Goal: Task Accomplishment & Management: Manage account settings

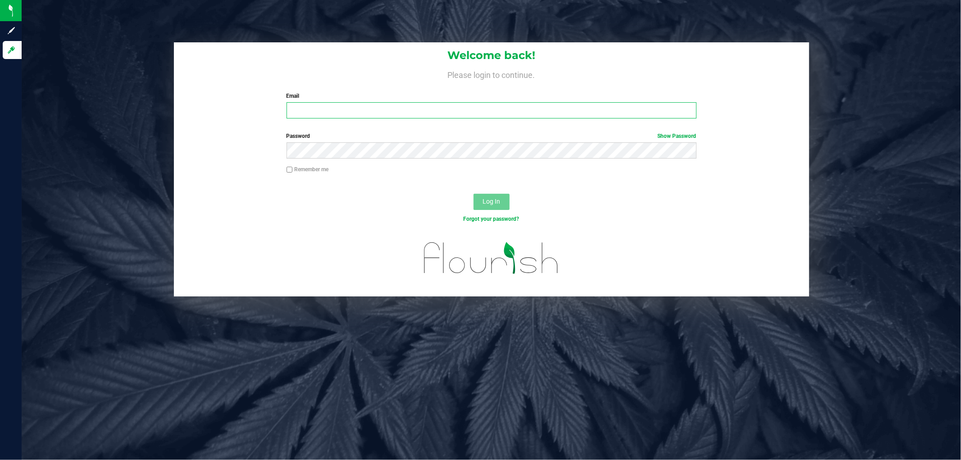
click at [405, 109] on input "Email" at bounding box center [491, 110] width 410 height 16
type input "maanderson@liveparallel.com"
click at [473, 194] on button "Log In" at bounding box center [491, 202] width 36 height 16
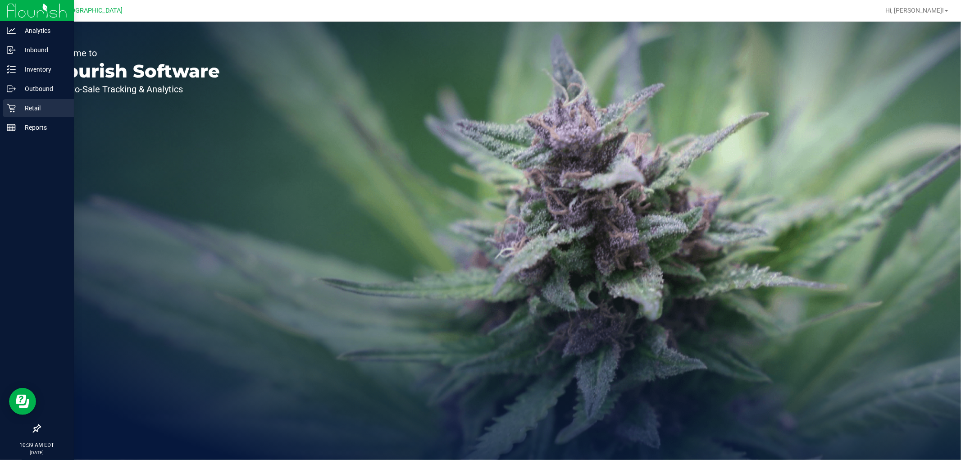
click at [18, 109] on p "Retail" at bounding box center [43, 108] width 54 height 11
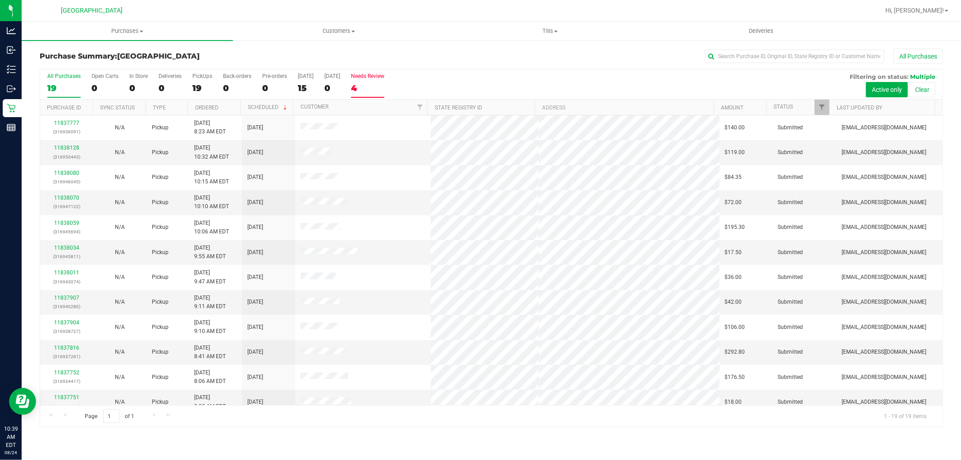
click at [363, 91] on div "4" at bounding box center [367, 88] width 33 height 10
click at [0, 0] on input "Needs Review 4" at bounding box center [0, 0] width 0 height 0
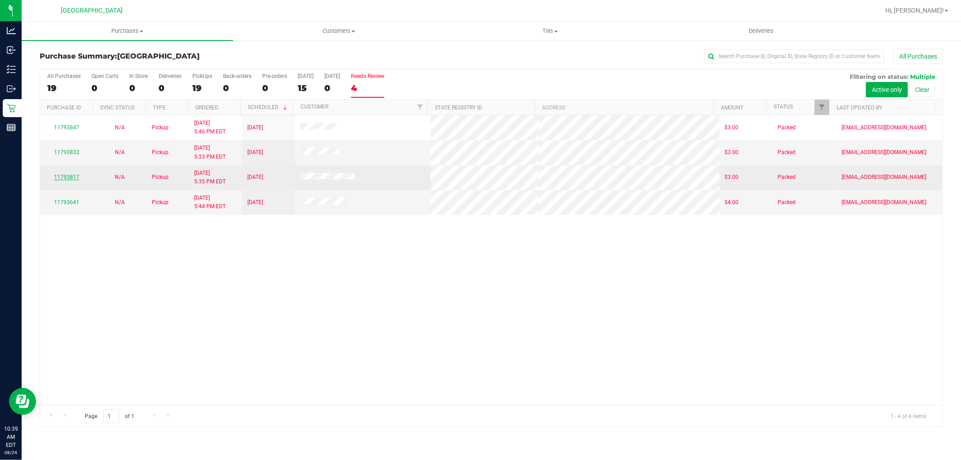
click at [70, 177] on link "11793817" at bounding box center [66, 177] width 25 height 6
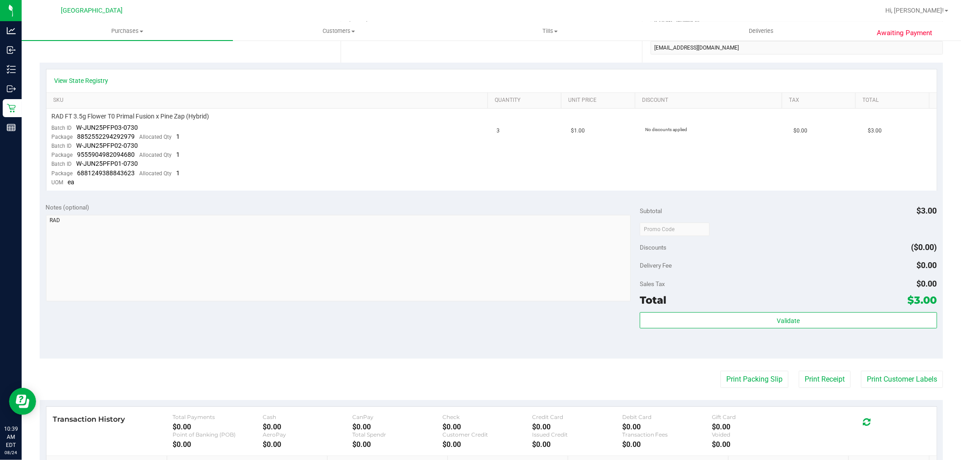
scroll to position [300, 0]
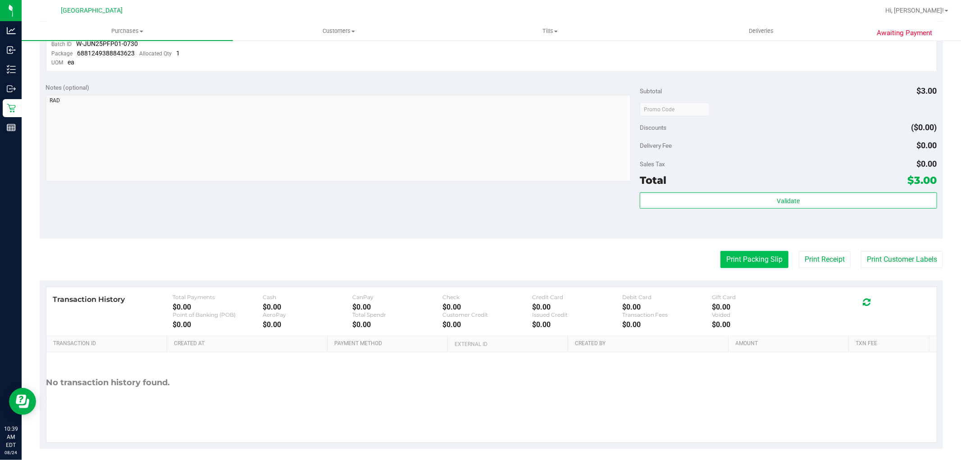
click at [772, 264] on button "Print Packing Slip" at bounding box center [754, 259] width 68 height 17
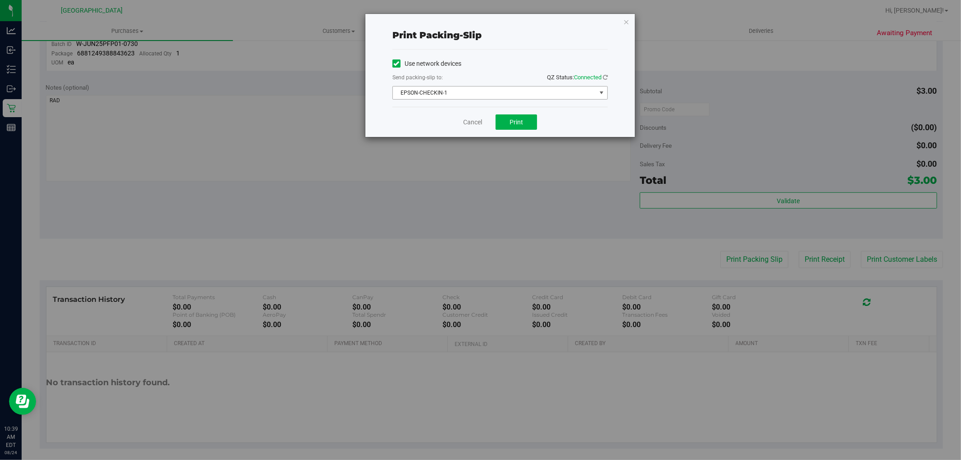
click at [485, 93] on span "EPSON-CHECKIN-1" at bounding box center [494, 92] width 203 height 13
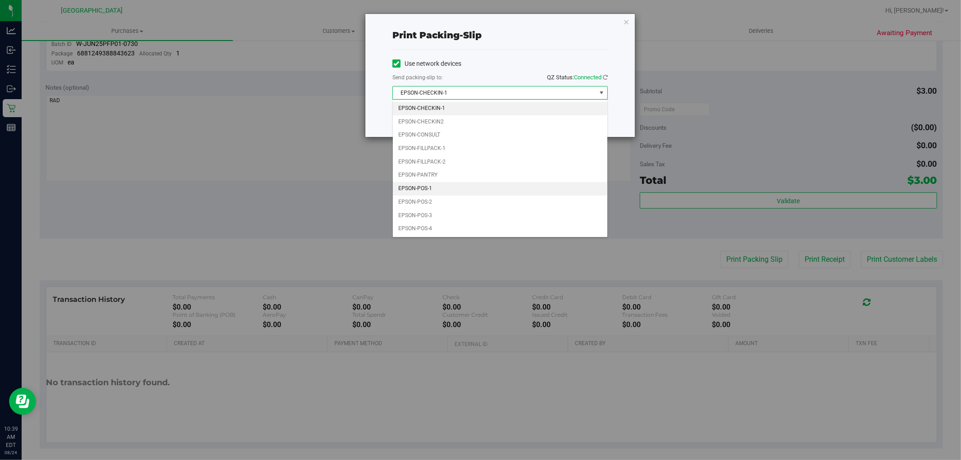
click at [417, 186] on li "EPSON-POS-1" at bounding box center [500, 189] width 214 height 14
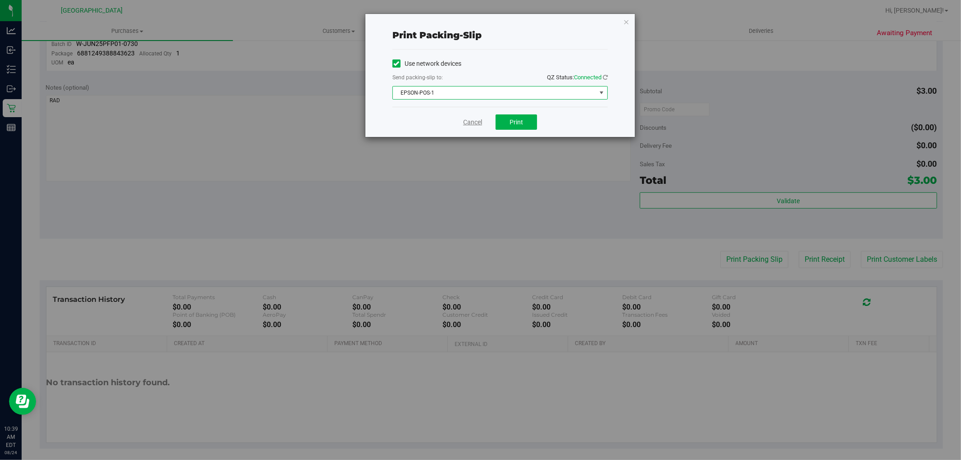
click at [481, 122] on link "Cancel" at bounding box center [472, 122] width 19 height 9
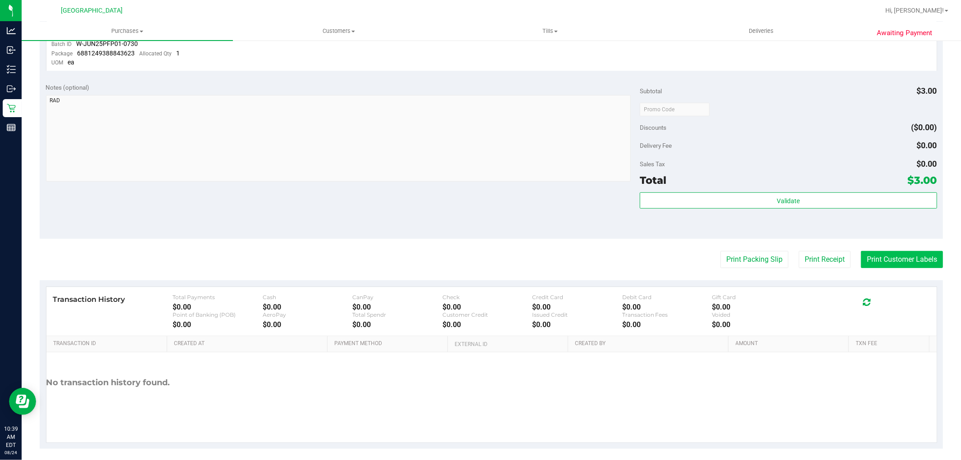
click at [875, 260] on button "Print Customer Labels" at bounding box center [902, 259] width 82 height 17
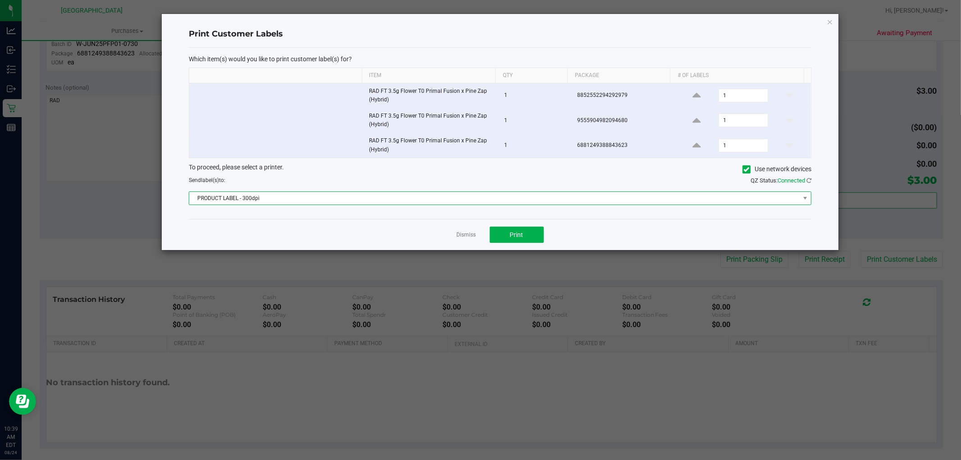
click at [449, 199] on span "PRODUCT LABEL - 300dpi" at bounding box center [494, 198] width 610 height 13
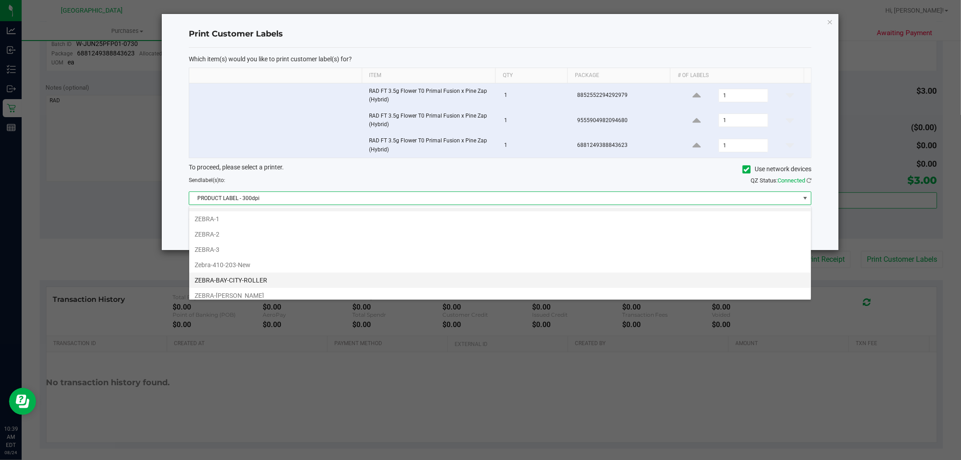
scroll to position [33, 0]
click at [263, 273] on li "ZEBRA-BOBBY" at bounding box center [500, 274] width 622 height 15
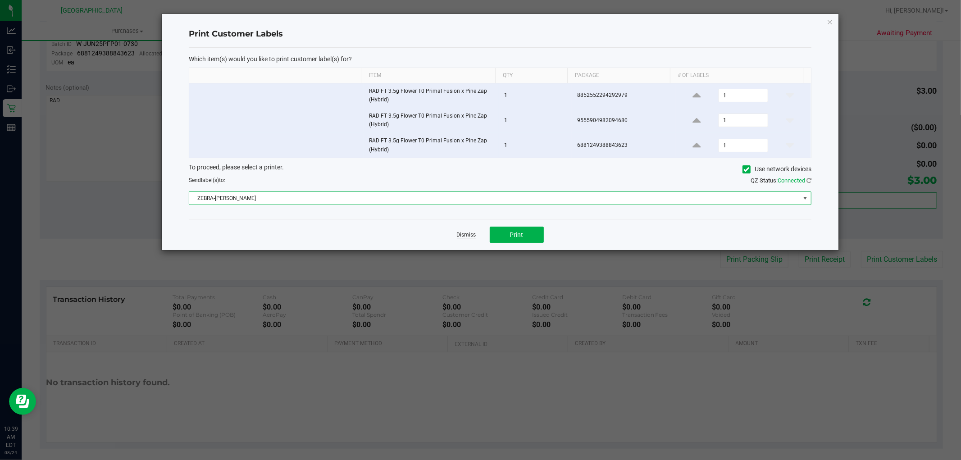
click at [458, 239] on link "Dismiss" at bounding box center [466, 235] width 19 height 8
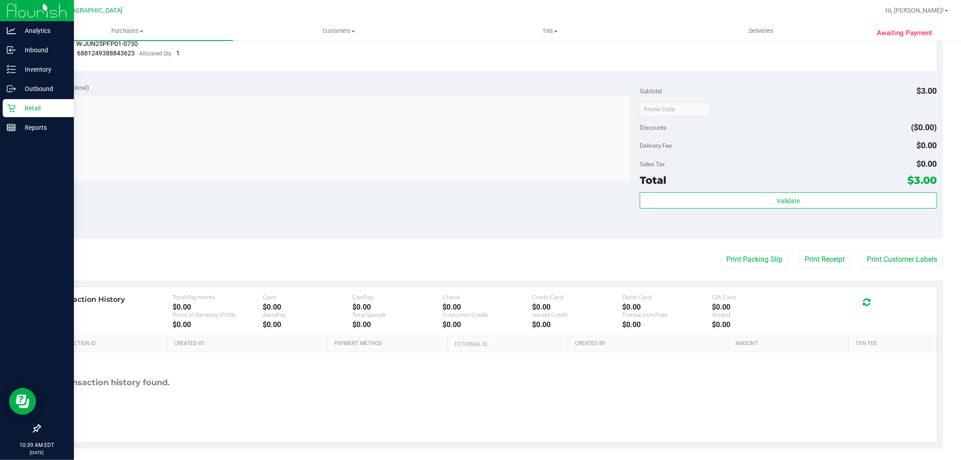
click at [16, 107] on p "Retail" at bounding box center [43, 108] width 54 height 11
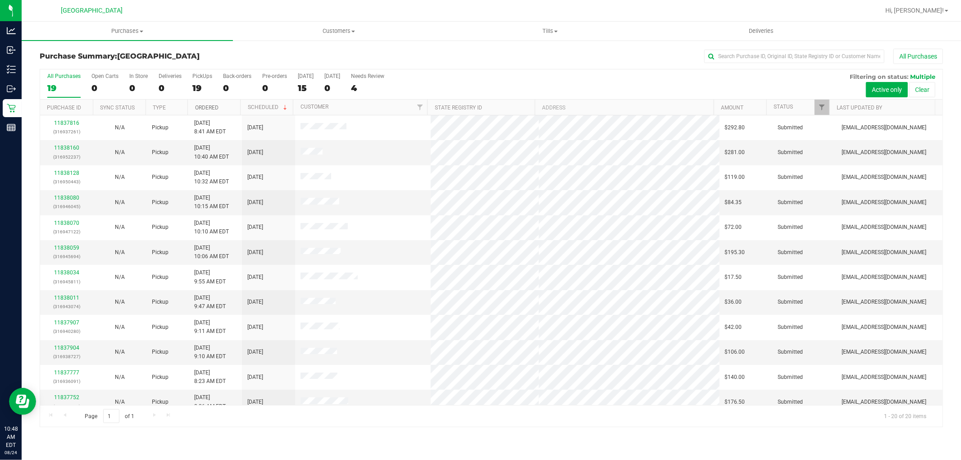
click at [217, 107] on link "Ordered" at bounding box center [206, 107] width 23 height 6
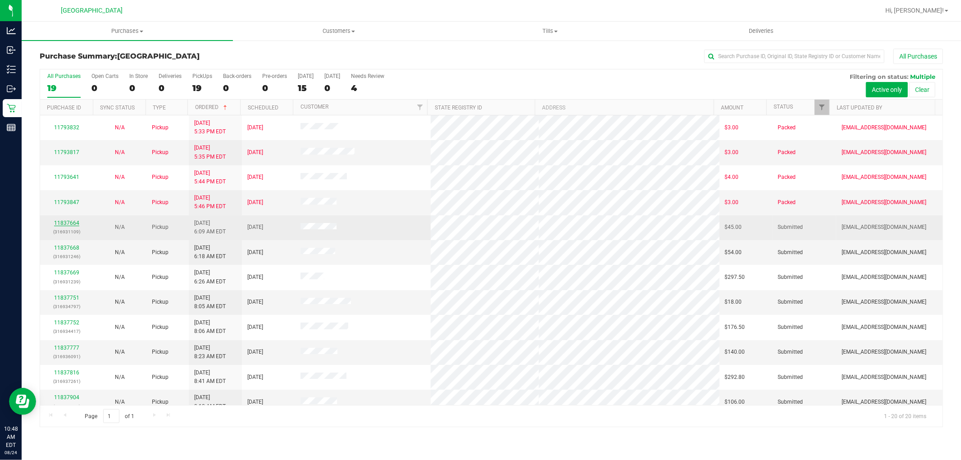
click at [76, 223] on link "11837664" at bounding box center [66, 223] width 25 height 6
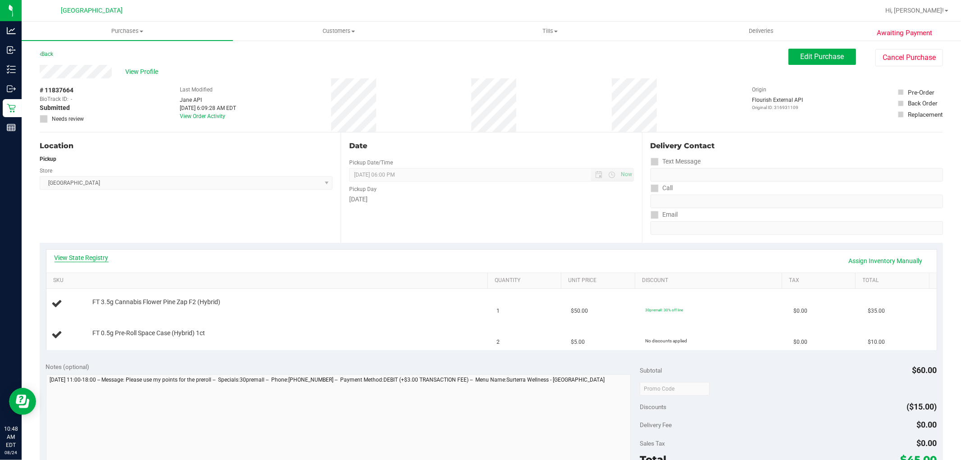
click at [100, 257] on link "View State Registry" at bounding box center [81, 257] width 54 height 9
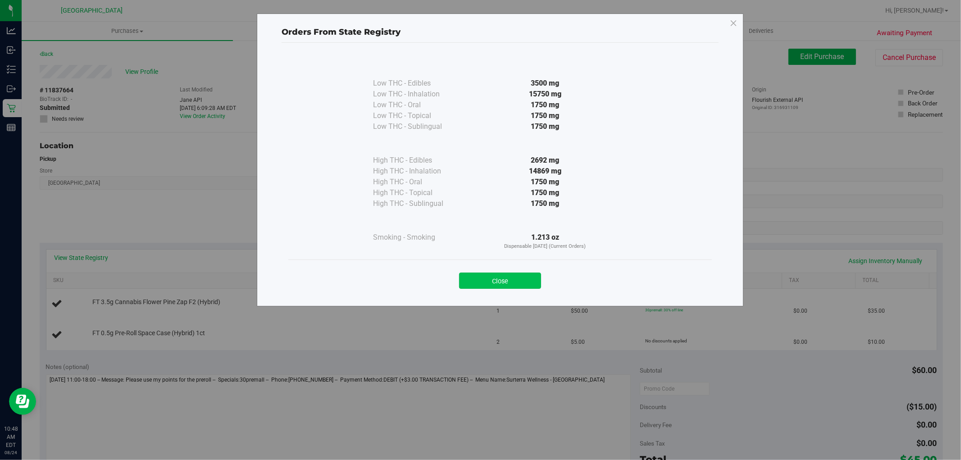
click at [510, 278] on button "Close" at bounding box center [500, 280] width 82 height 16
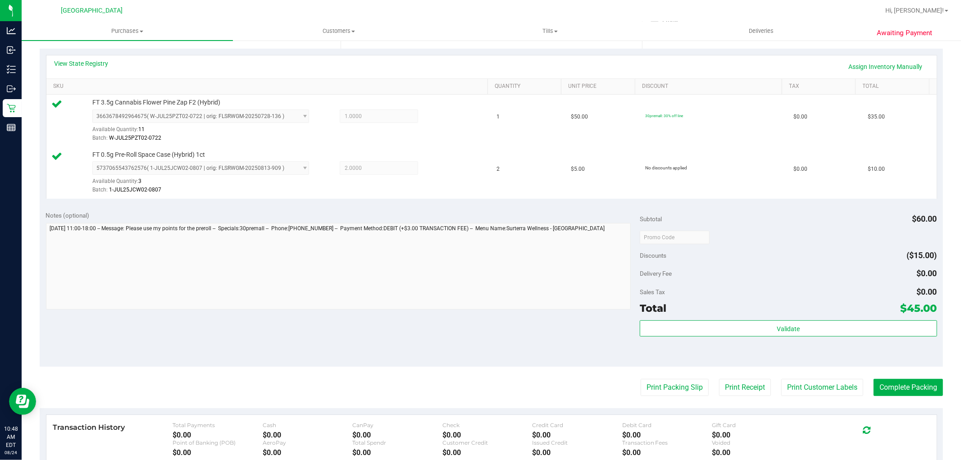
scroll to position [210, 0]
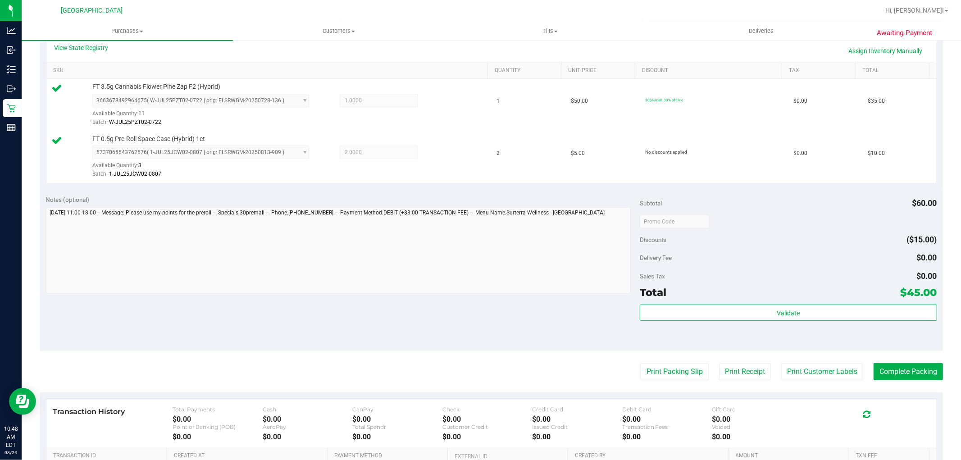
click at [767, 295] on div "Total $45.00" at bounding box center [788, 292] width 297 height 16
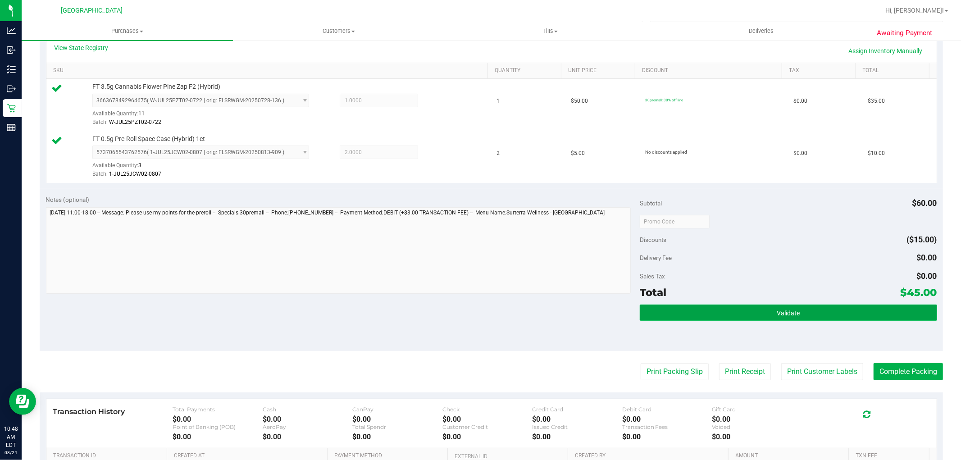
click at [798, 316] on button "Validate" at bounding box center [788, 312] width 297 height 16
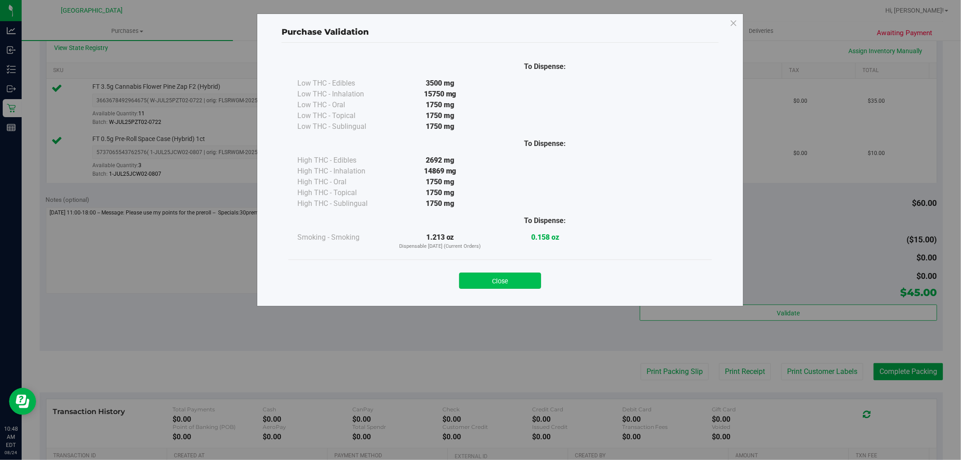
click at [514, 275] on button "Close" at bounding box center [500, 280] width 82 height 16
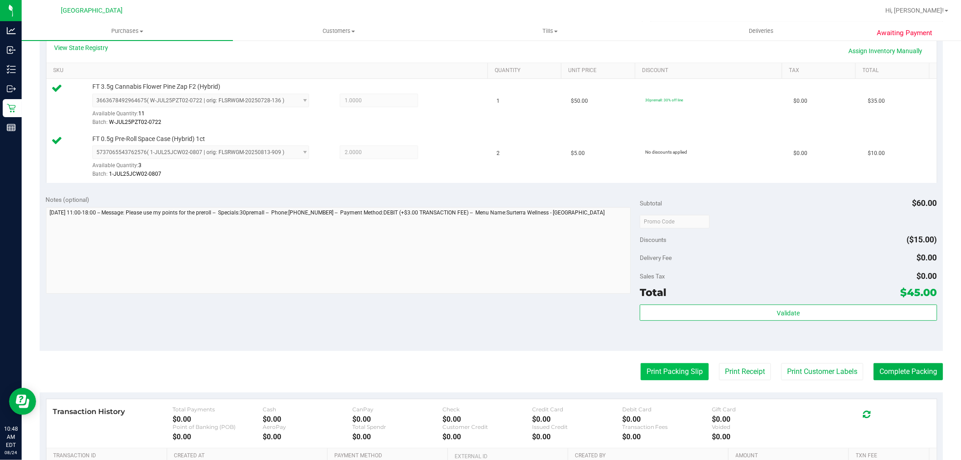
click at [671, 380] on button "Print Packing Slip" at bounding box center [674, 371] width 68 height 17
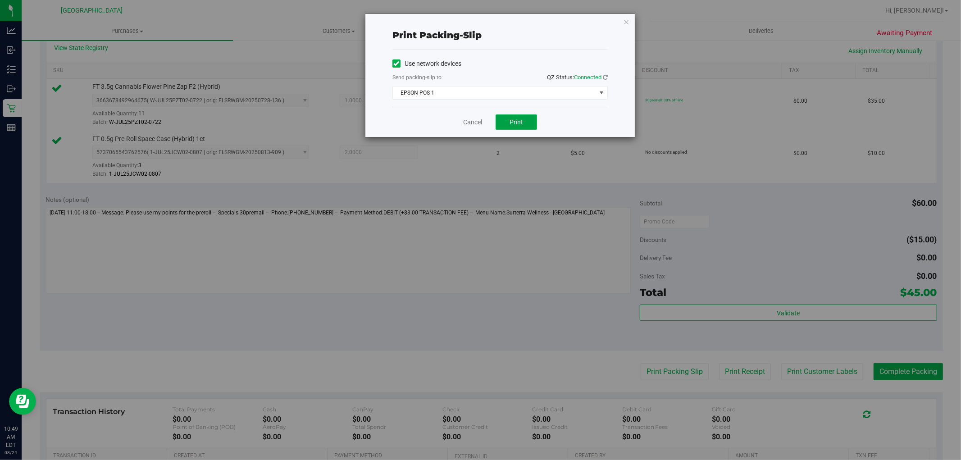
click at [518, 123] on span "Print" at bounding box center [516, 121] width 14 height 7
click at [468, 124] on link "Cancel" at bounding box center [472, 122] width 19 height 9
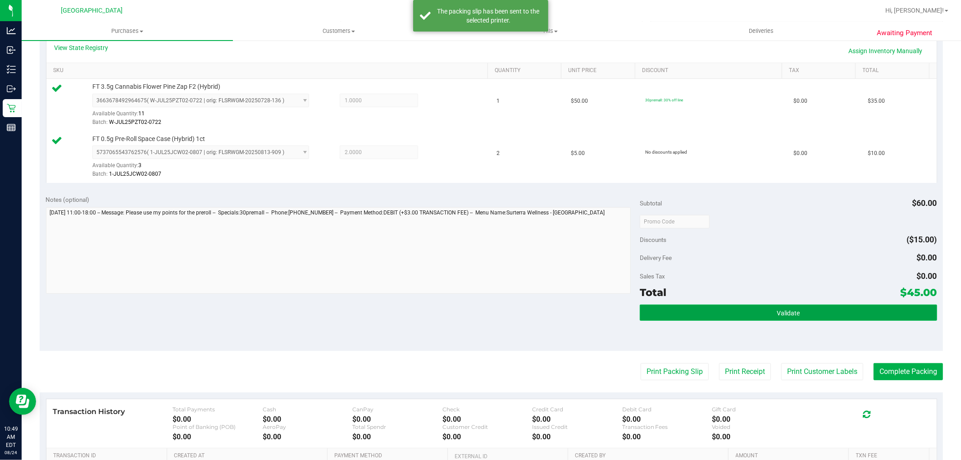
click at [746, 312] on button "Validate" at bounding box center [788, 312] width 297 height 16
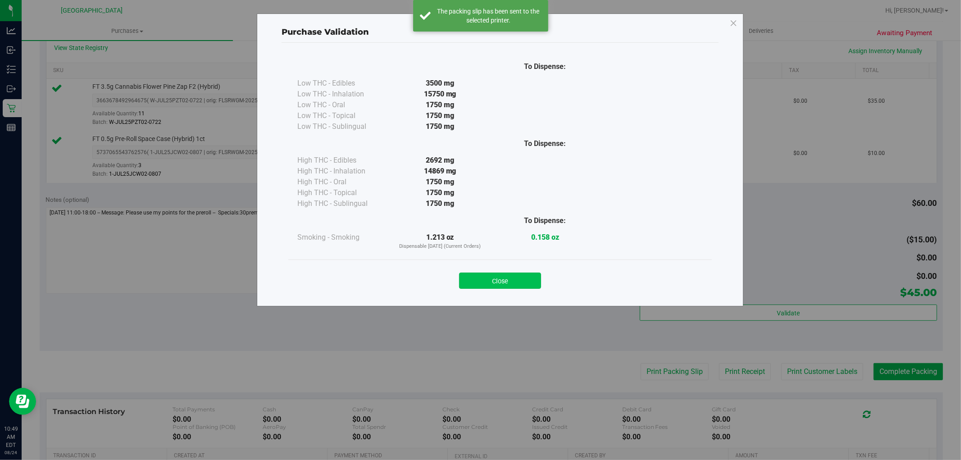
click at [507, 280] on button "Close" at bounding box center [500, 280] width 82 height 16
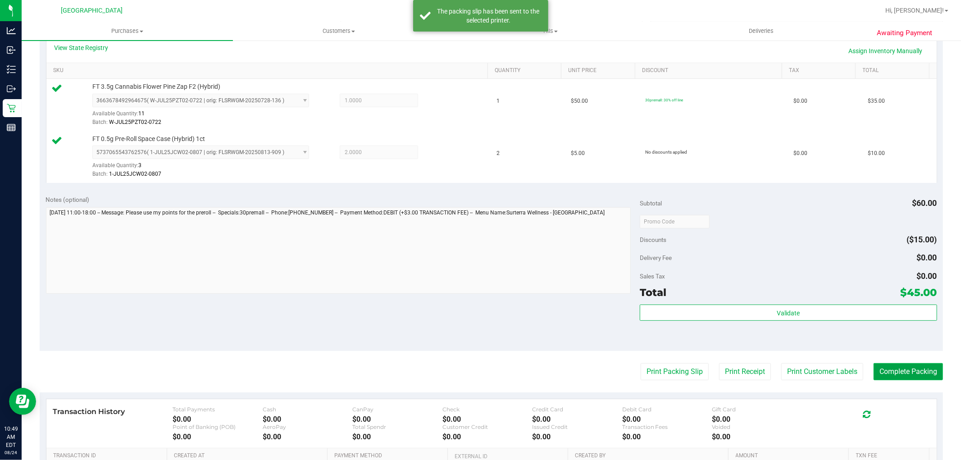
click at [890, 377] on button "Complete Packing" at bounding box center [907, 371] width 69 height 17
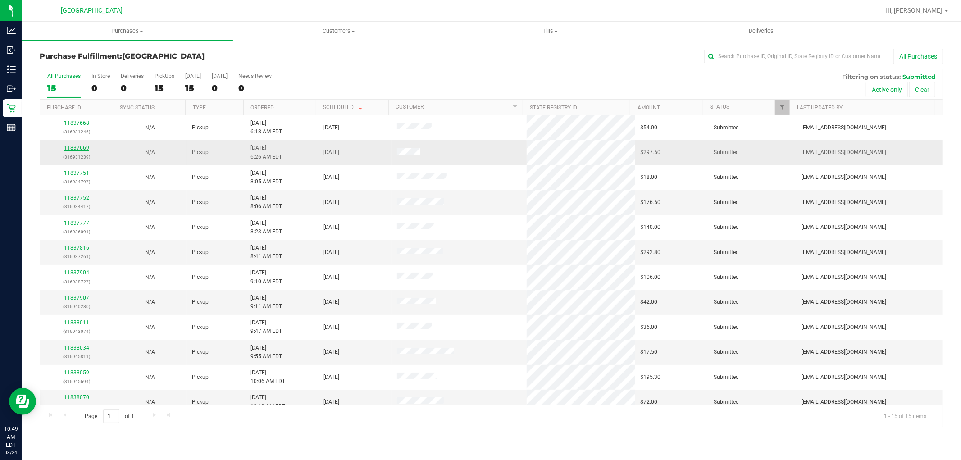
click at [80, 150] on link "11837669" at bounding box center [76, 148] width 25 height 6
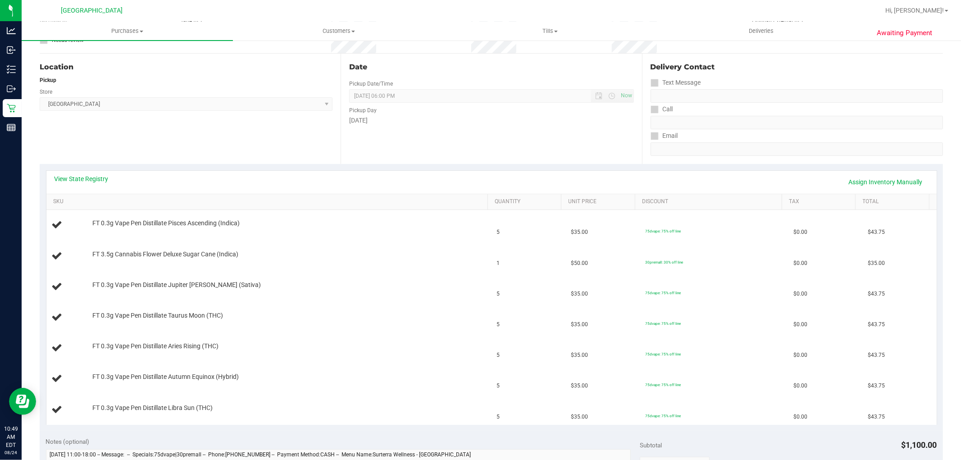
scroll to position [92, 0]
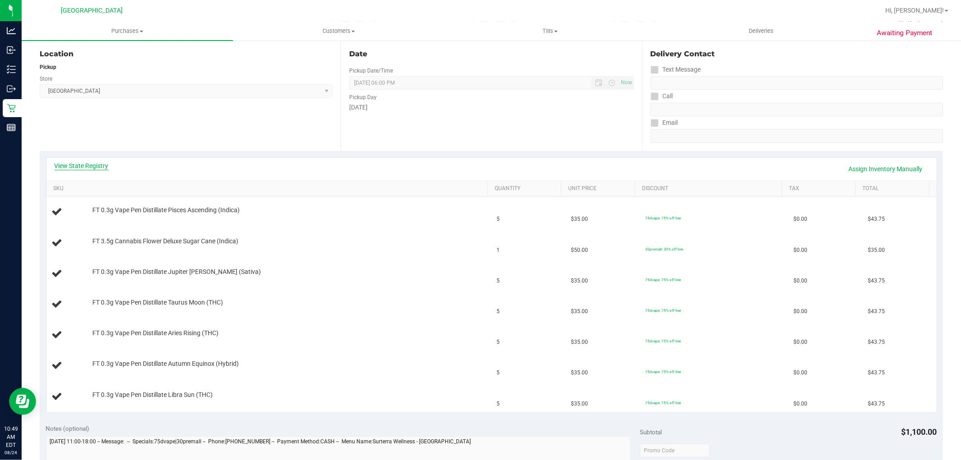
click at [98, 167] on link "View State Registry" at bounding box center [81, 165] width 54 height 9
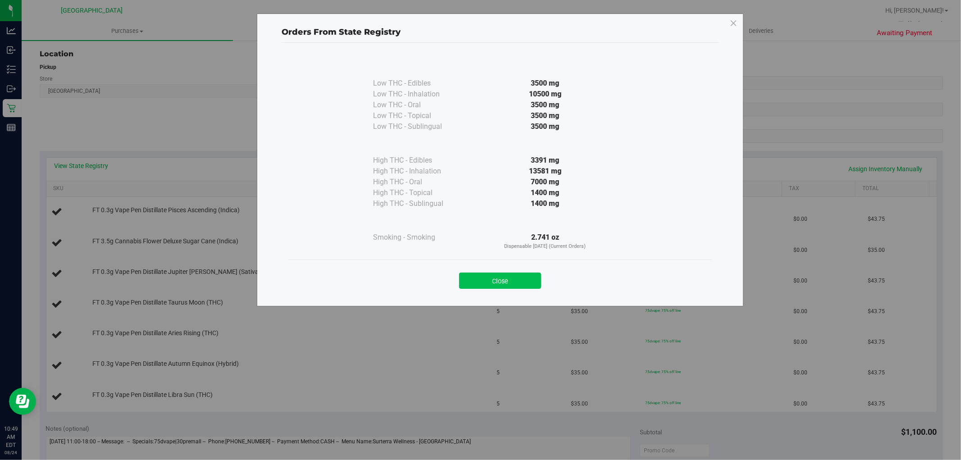
click at [497, 289] on button "Close" at bounding box center [500, 280] width 82 height 16
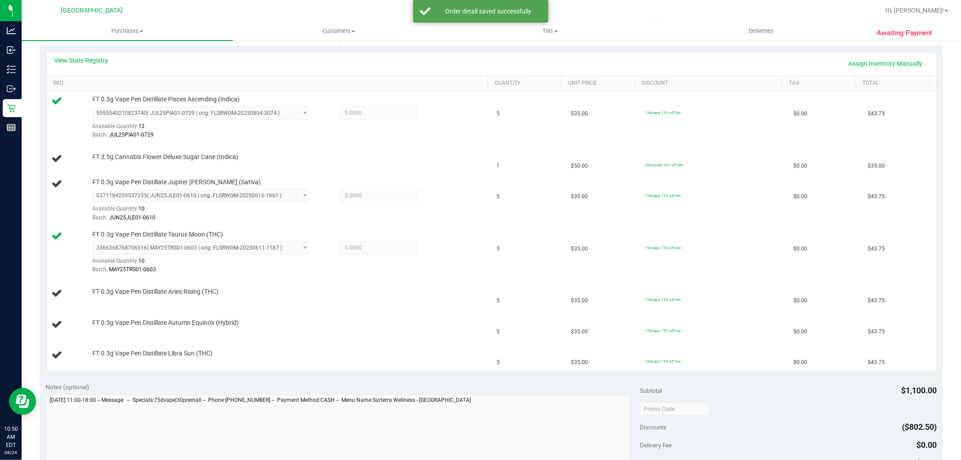
scroll to position [198, 0]
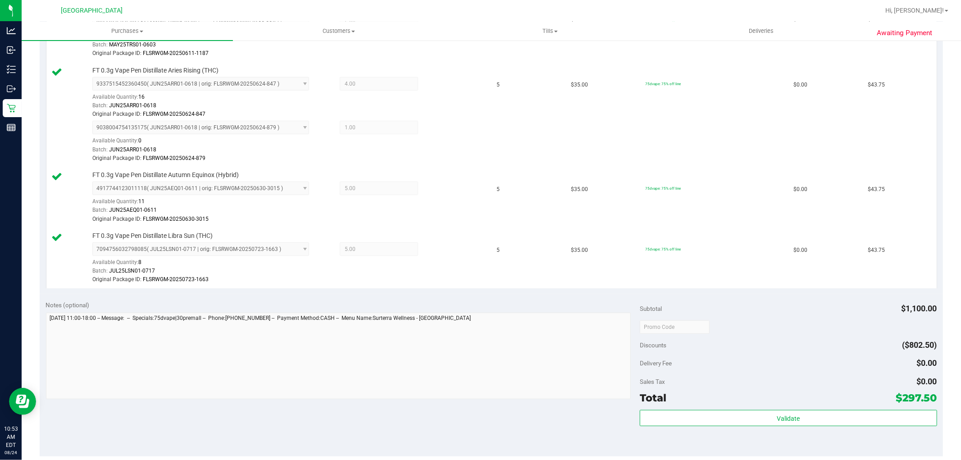
scroll to position [475, 0]
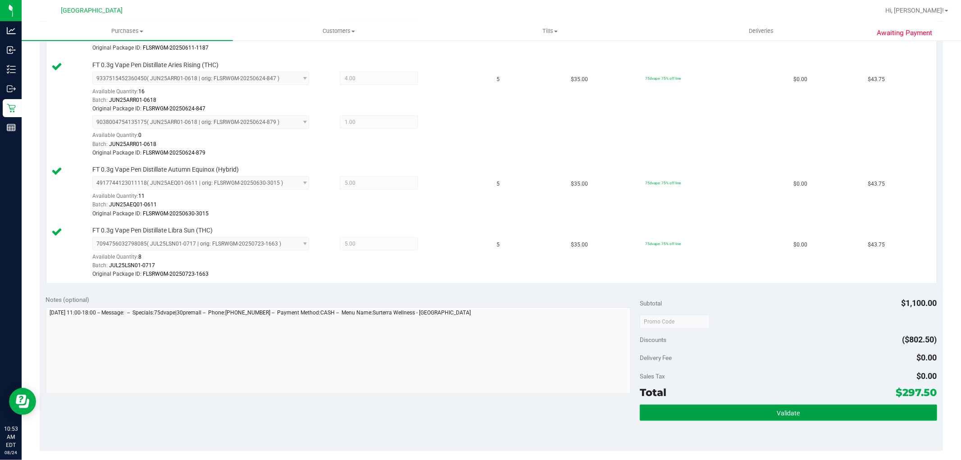
click at [767, 419] on button "Validate" at bounding box center [788, 412] width 297 height 16
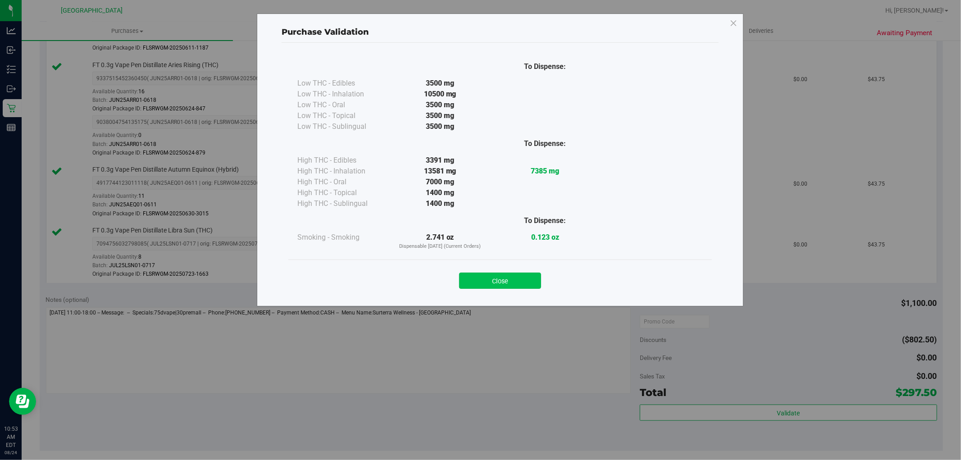
click at [509, 283] on button "Close" at bounding box center [500, 280] width 82 height 16
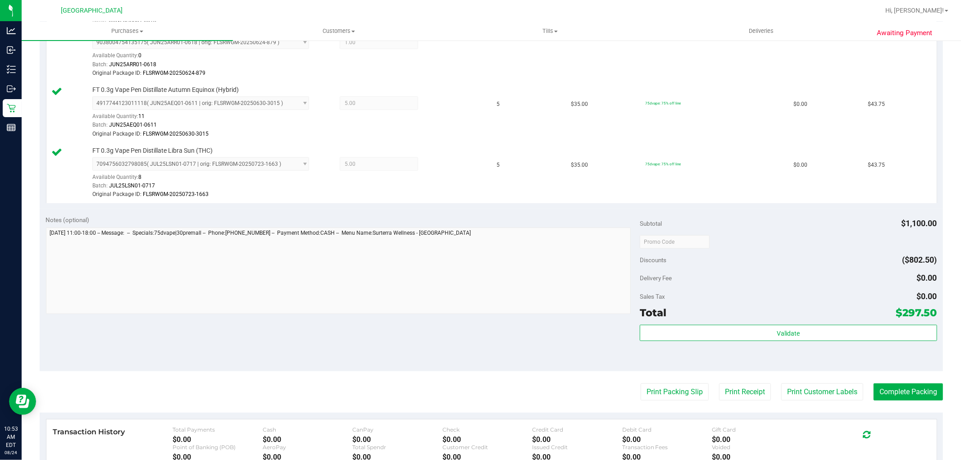
scroll to position [612, 0]
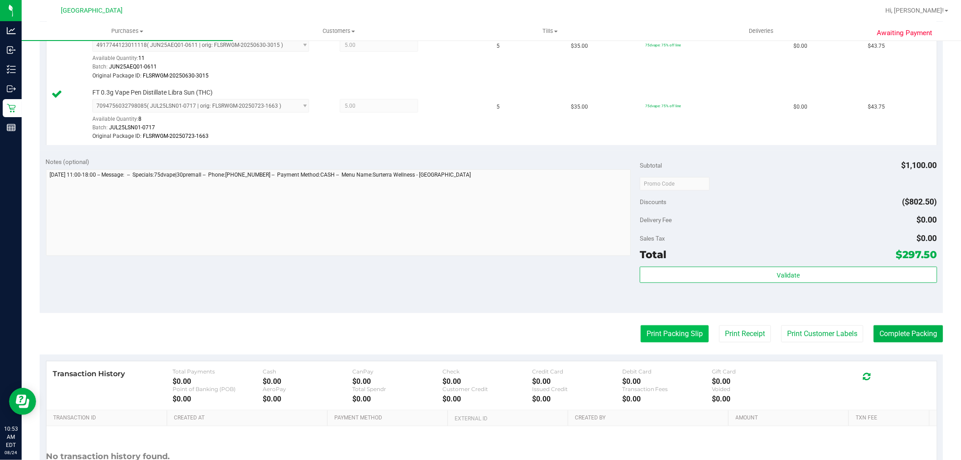
click at [683, 335] on button "Print Packing Slip" at bounding box center [674, 333] width 68 height 17
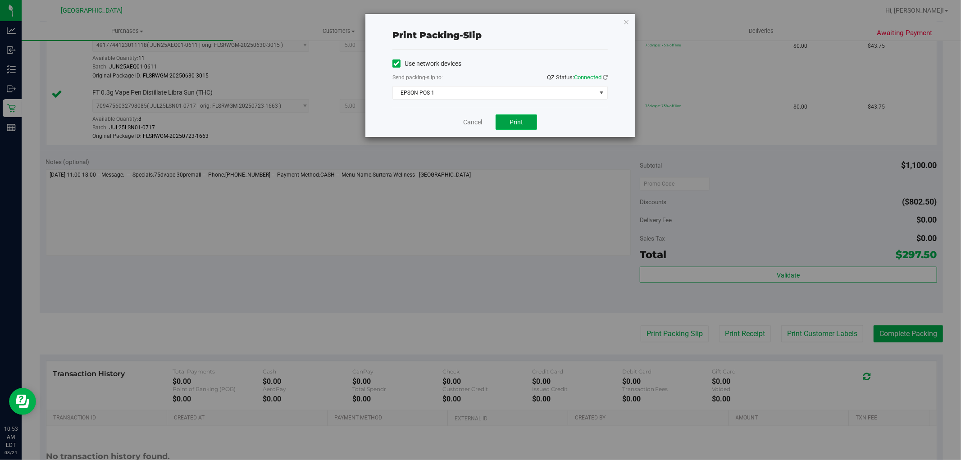
click at [516, 122] on span "Print" at bounding box center [516, 121] width 14 height 7
click at [472, 124] on link "Cancel" at bounding box center [472, 122] width 19 height 9
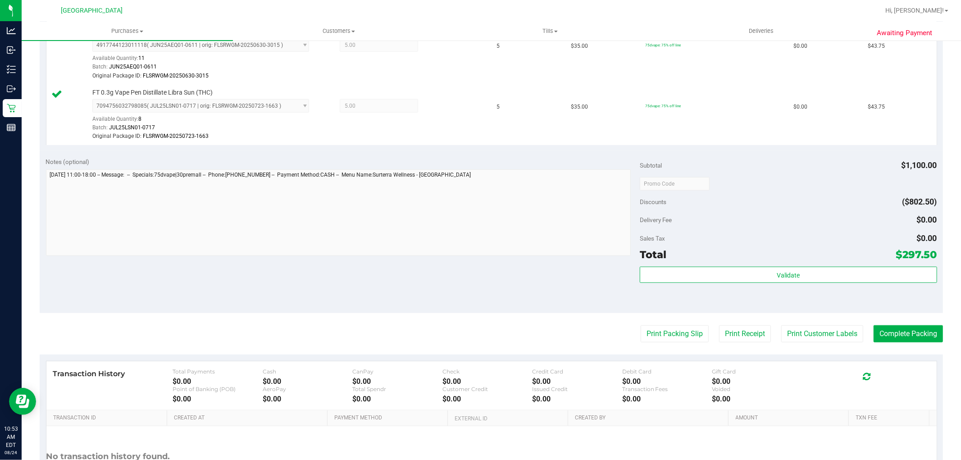
click at [772, 296] on div "Validate" at bounding box center [788, 287] width 297 height 41
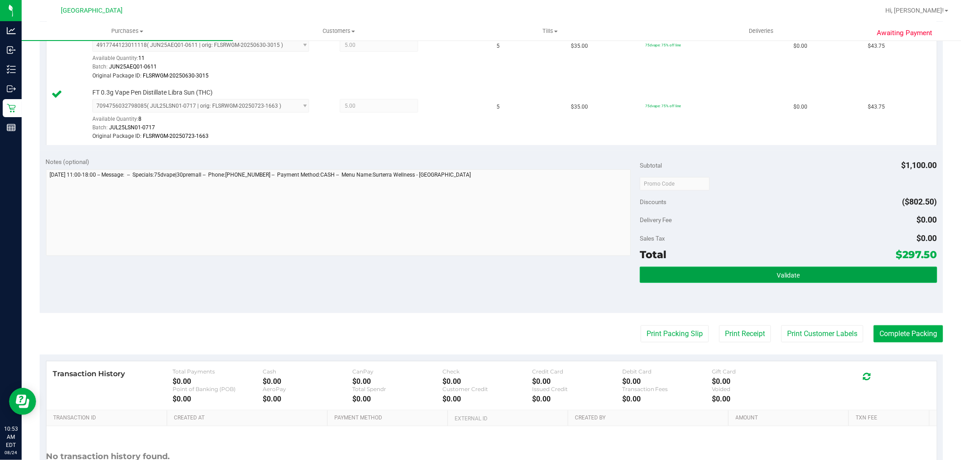
click at [794, 279] on button "Validate" at bounding box center [788, 275] width 297 height 16
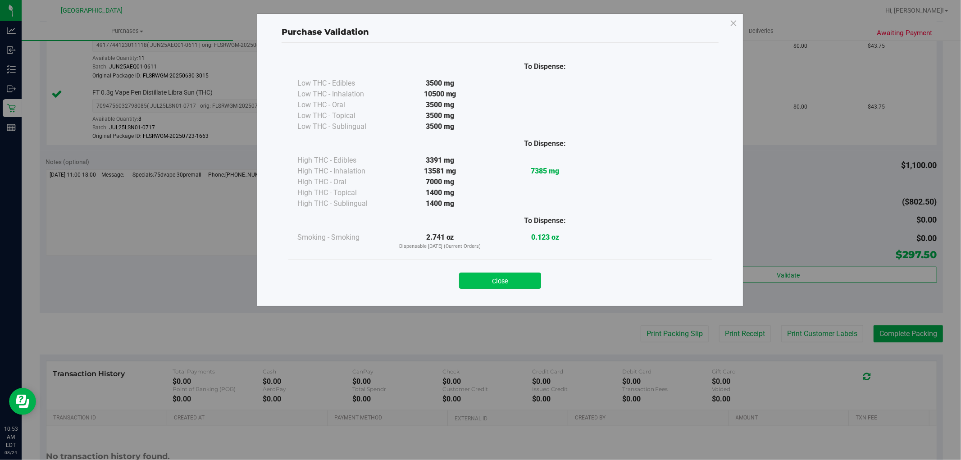
click at [513, 272] on button "Close" at bounding box center [500, 280] width 82 height 16
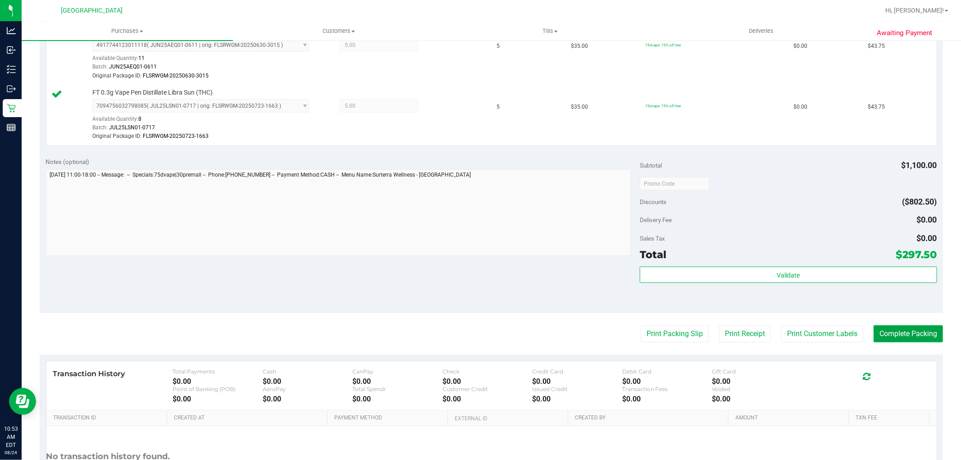
click at [898, 331] on button "Complete Packing" at bounding box center [907, 333] width 69 height 17
